Goal: Information Seeking & Learning: Learn about a topic

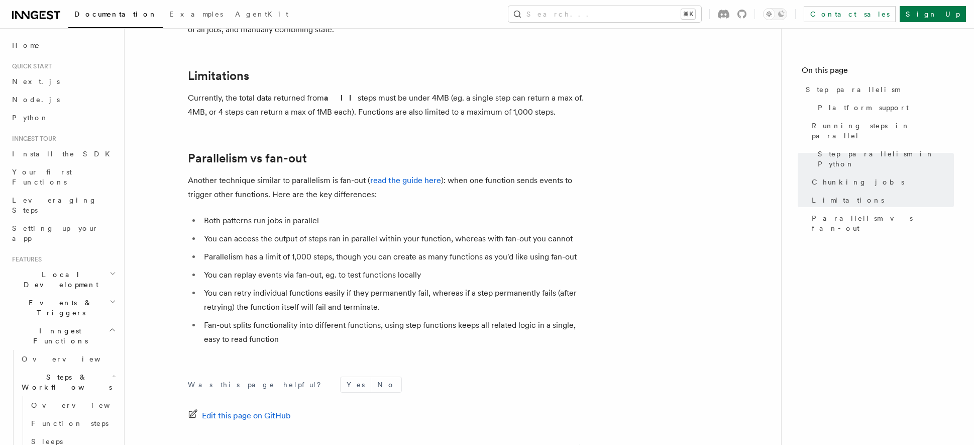
scroll to position [1741, 0]
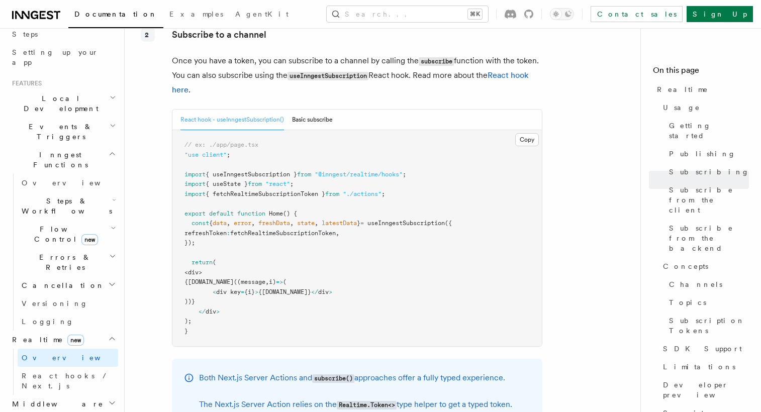
scroll to position [176, 0]
click at [399, 13] on button "Search... ⌘K" at bounding box center [407, 14] width 161 height 16
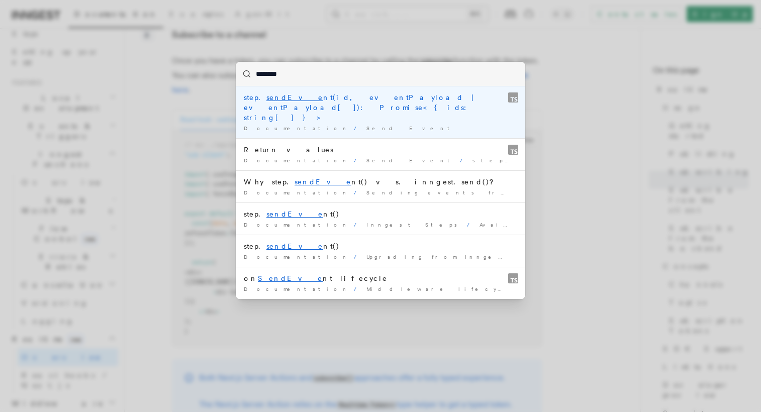
type input "*********"
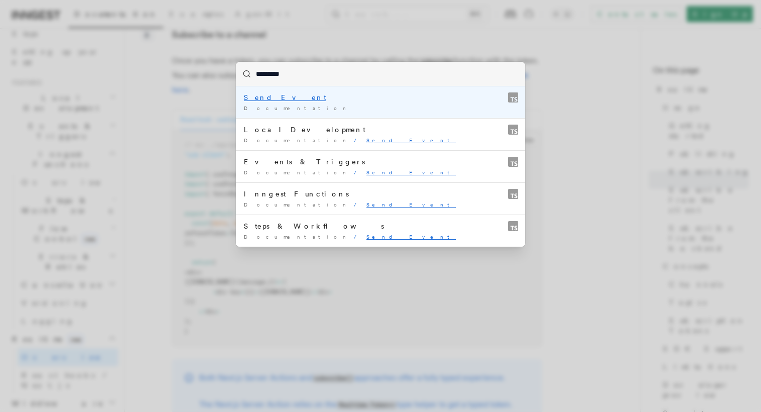
click at [252, 98] on mark "Send Event" at bounding box center [285, 97] width 82 height 8
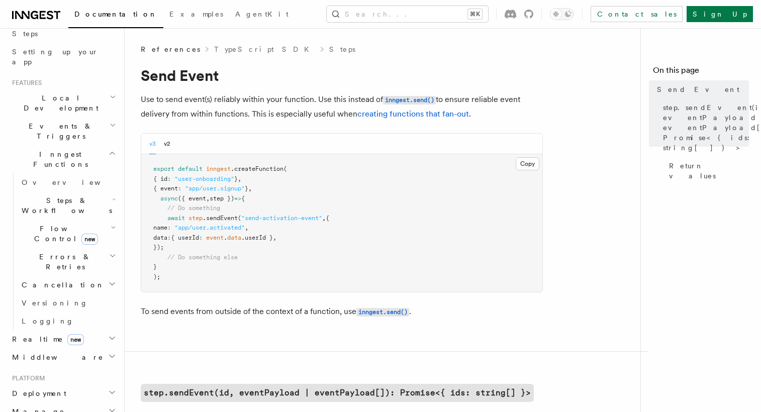
click at [229, 49] on link "TypeScript SDK" at bounding box center [264, 49] width 101 height 10
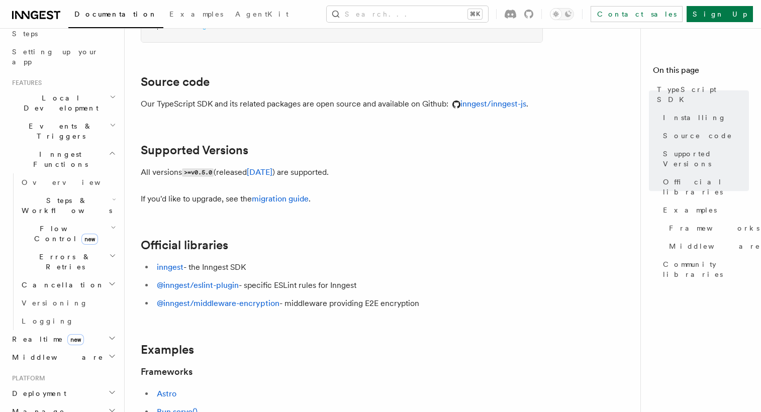
scroll to position [131, 0]
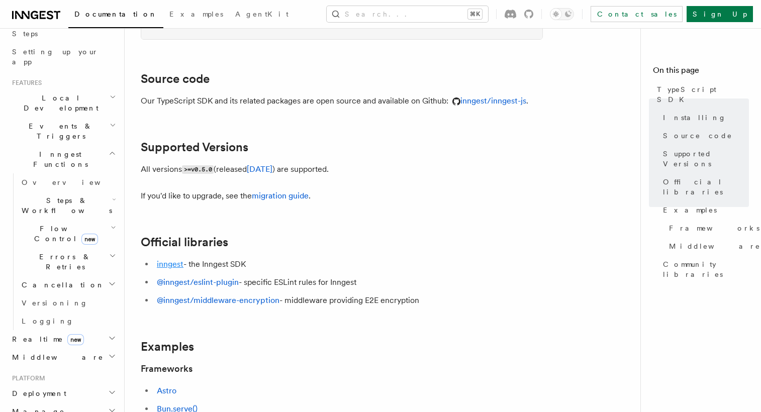
click at [163, 262] on link "inngest" at bounding box center [170, 264] width 27 height 10
click at [209, 282] on link "@inngest/eslint-plugin" at bounding box center [198, 282] width 82 height 10
